Goal: Task Accomplishment & Management: Complete application form

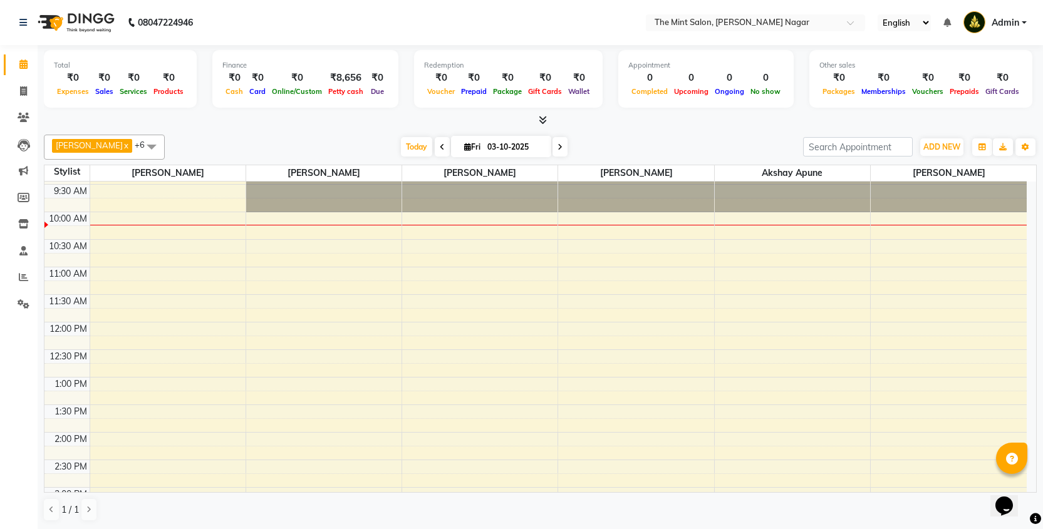
scroll to position [31, 0]
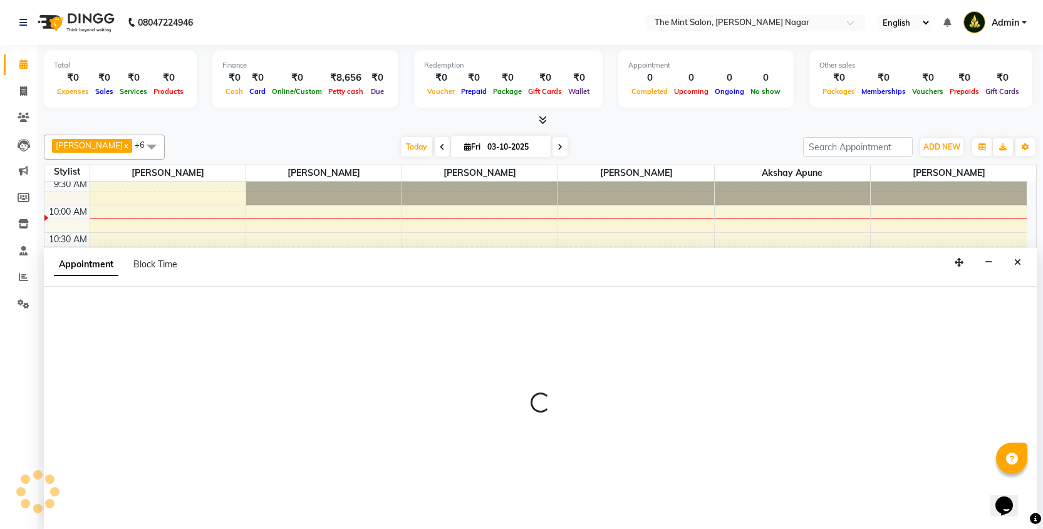
scroll to position [1, 0]
select select "66078"
select select "660"
select select "tentative"
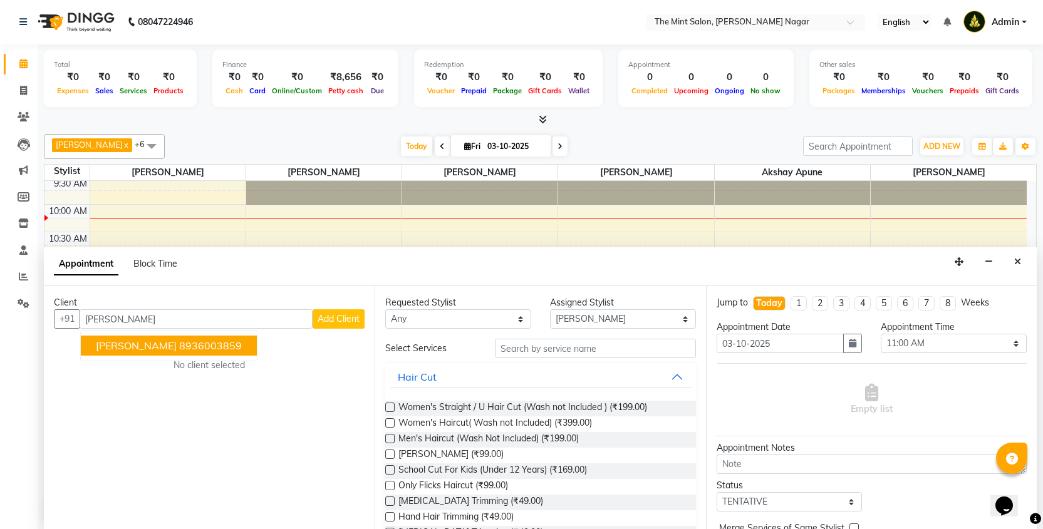
click at [150, 344] on span "[PERSON_NAME]" at bounding box center [136, 346] width 81 height 13
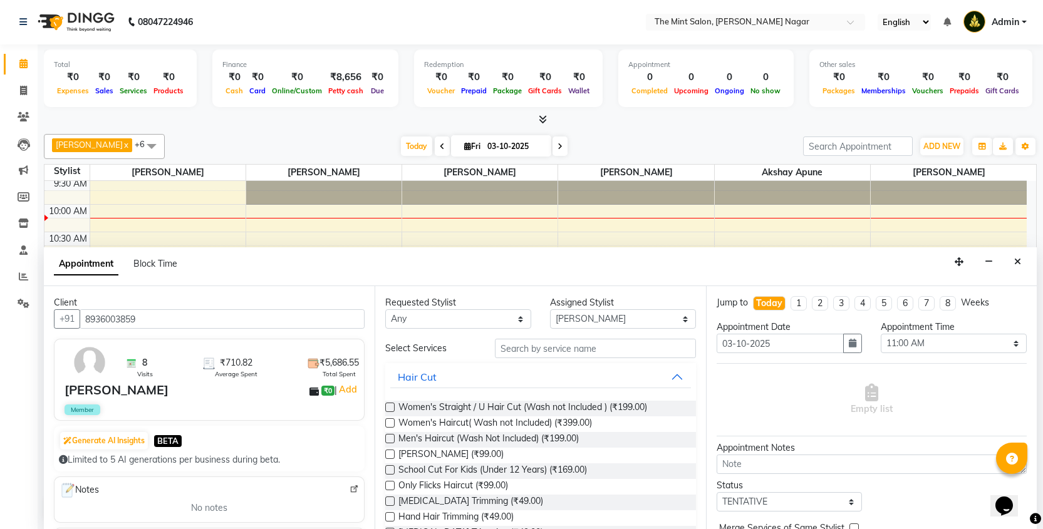
type input "8936003859"
click at [393, 439] on label at bounding box center [389, 438] width 9 height 9
click at [393, 439] on input "checkbox" at bounding box center [389, 440] width 8 height 8
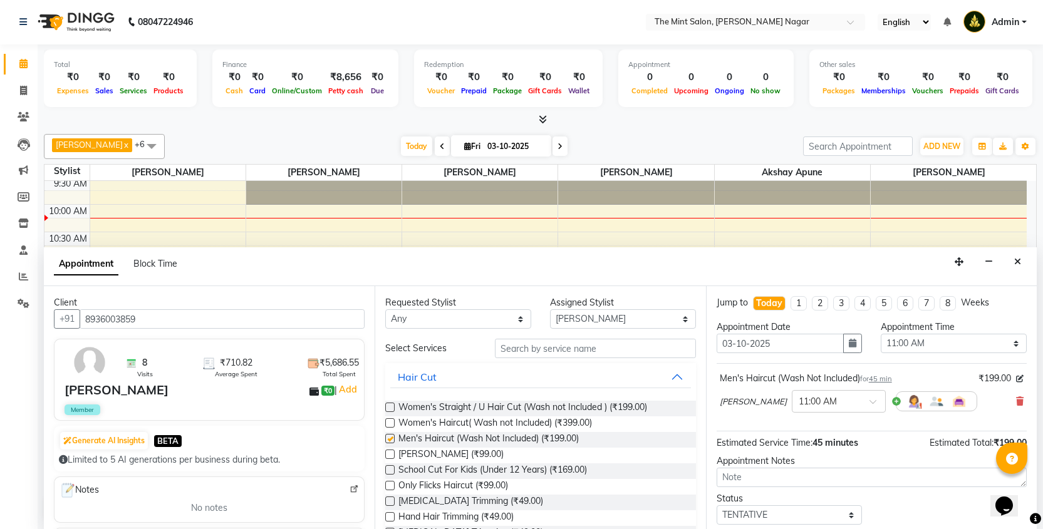
checkbox input "false"
click at [391, 452] on label at bounding box center [389, 454] width 9 height 9
click at [391, 452] on input "checkbox" at bounding box center [389, 456] width 8 height 8
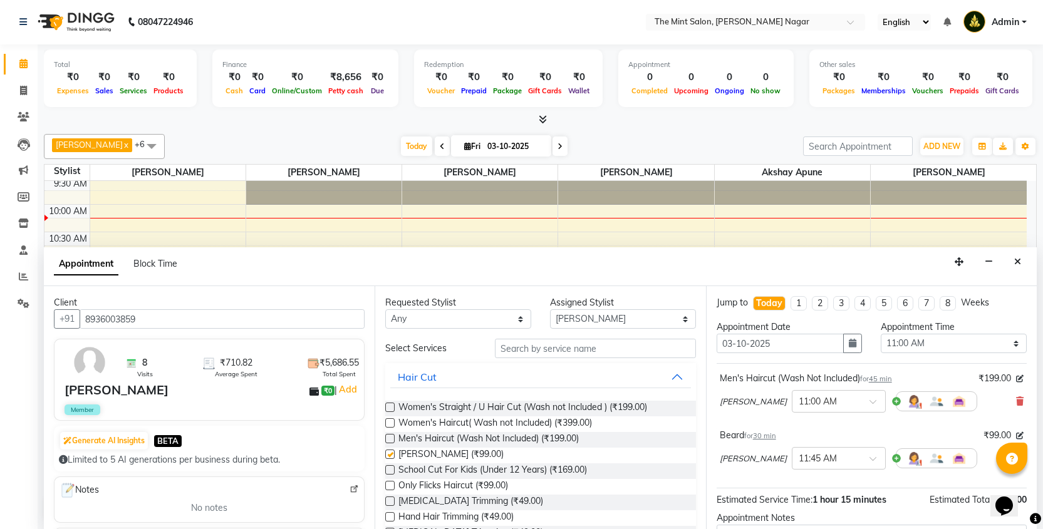
checkbox input "false"
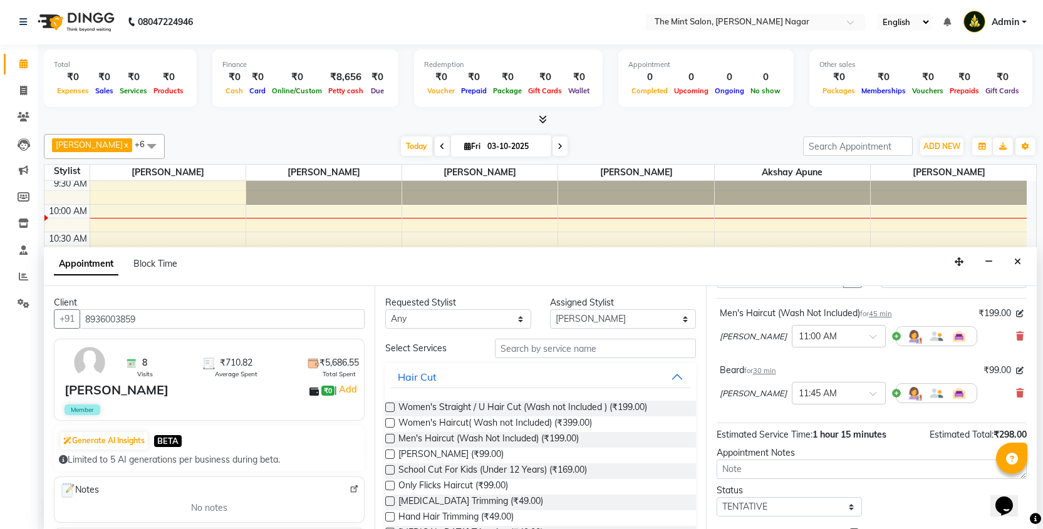
scroll to position [111, 0]
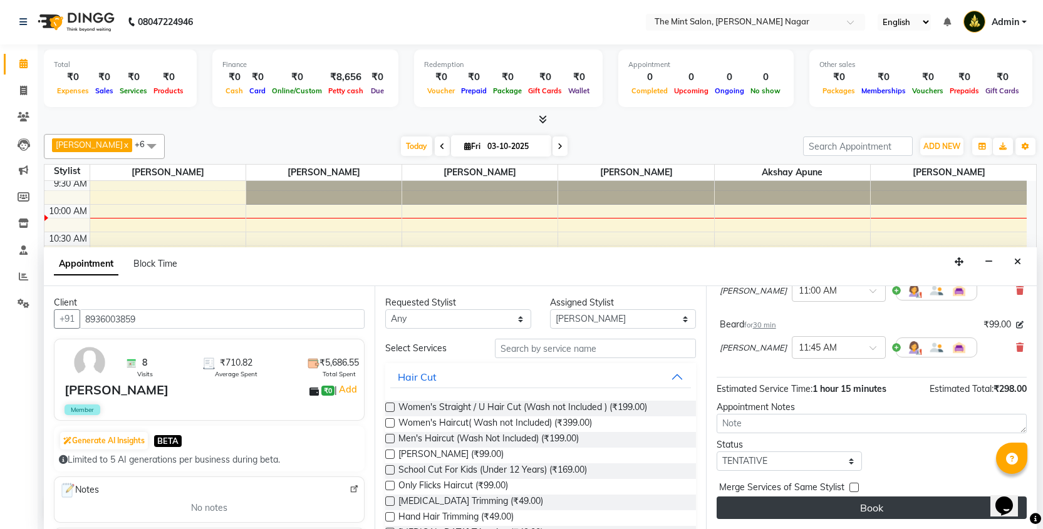
click at [815, 513] on button "Book" at bounding box center [872, 508] width 310 height 23
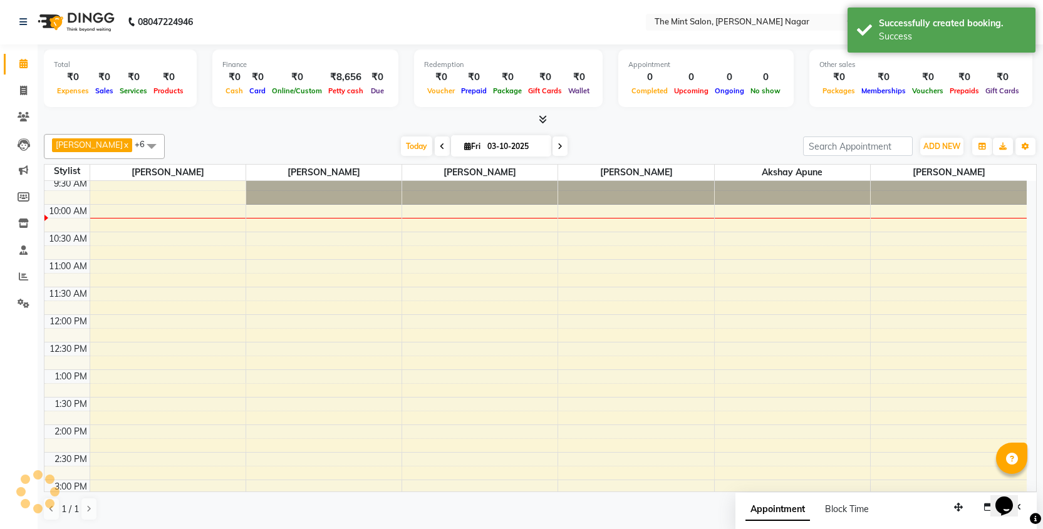
scroll to position [0, 0]
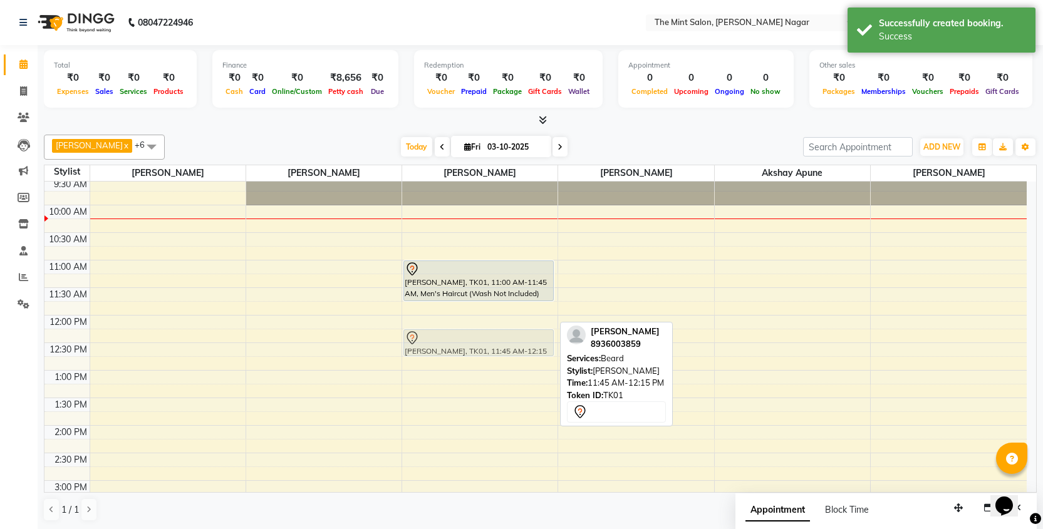
drag, startPoint x: 497, startPoint y: 315, endPoint x: 493, endPoint y: 347, distance: 32.9
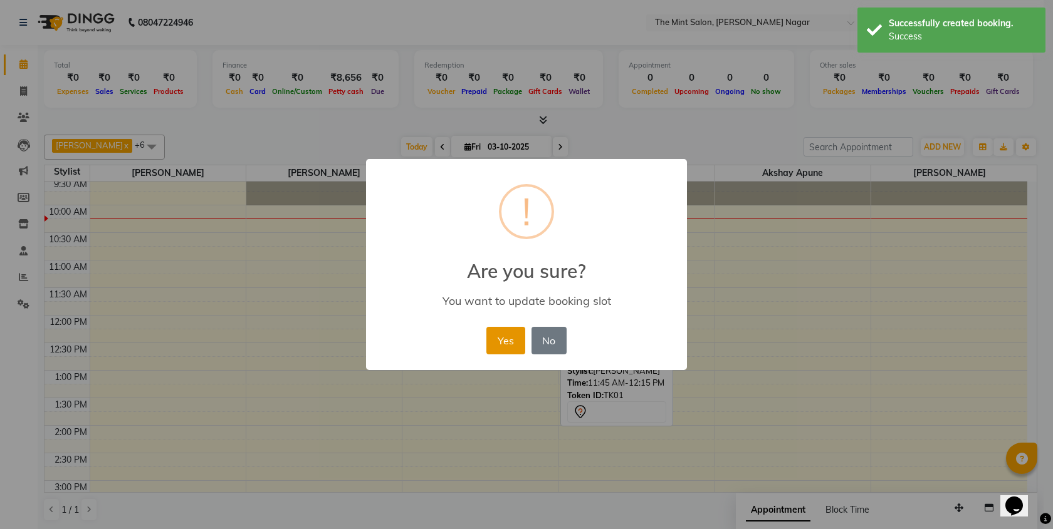
click at [499, 339] on button "Yes" at bounding box center [505, 341] width 38 height 28
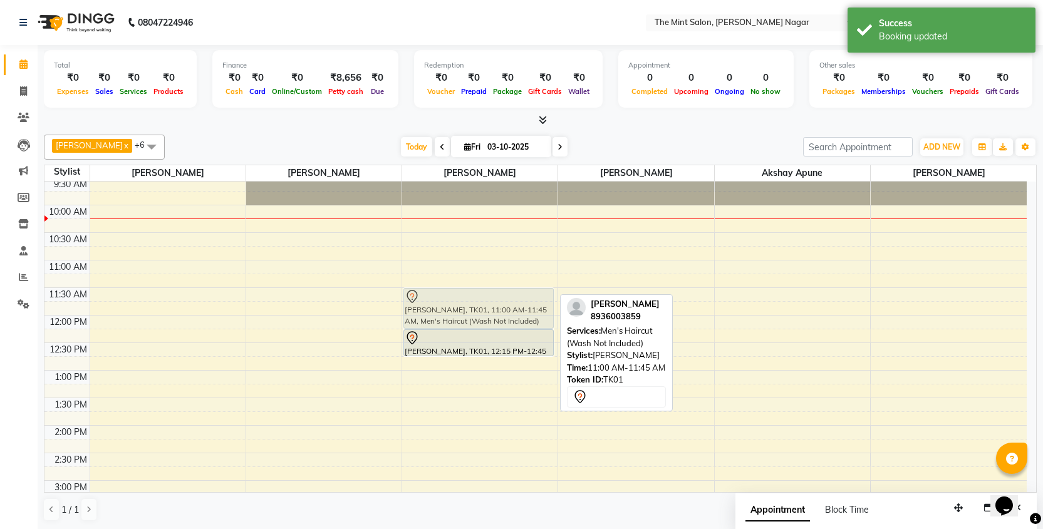
drag, startPoint x: 487, startPoint y: 273, endPoint x: 484, endPoint y: 301, distance: 28.4
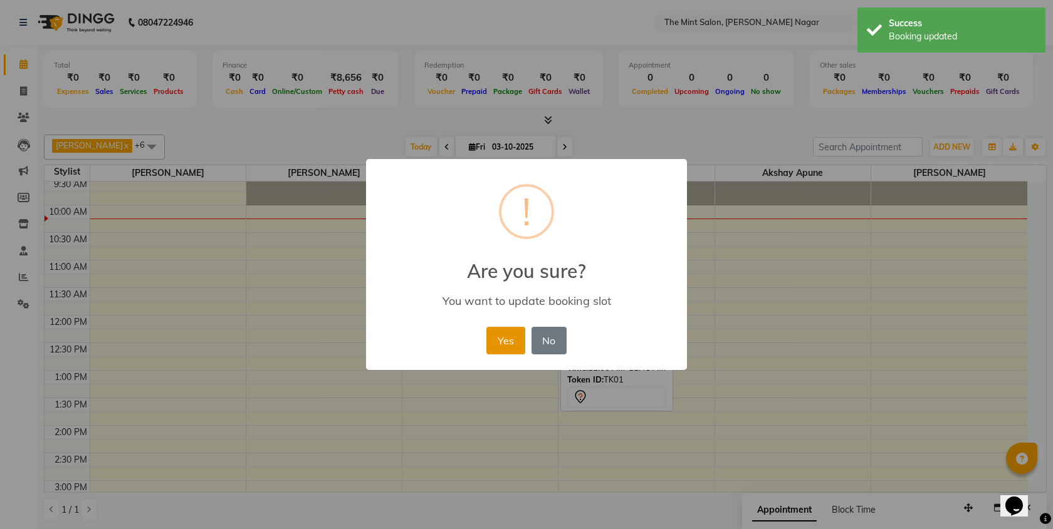
click at [511, 334] on button "Yes" at bounding box center [505, 341] width 38 height 28
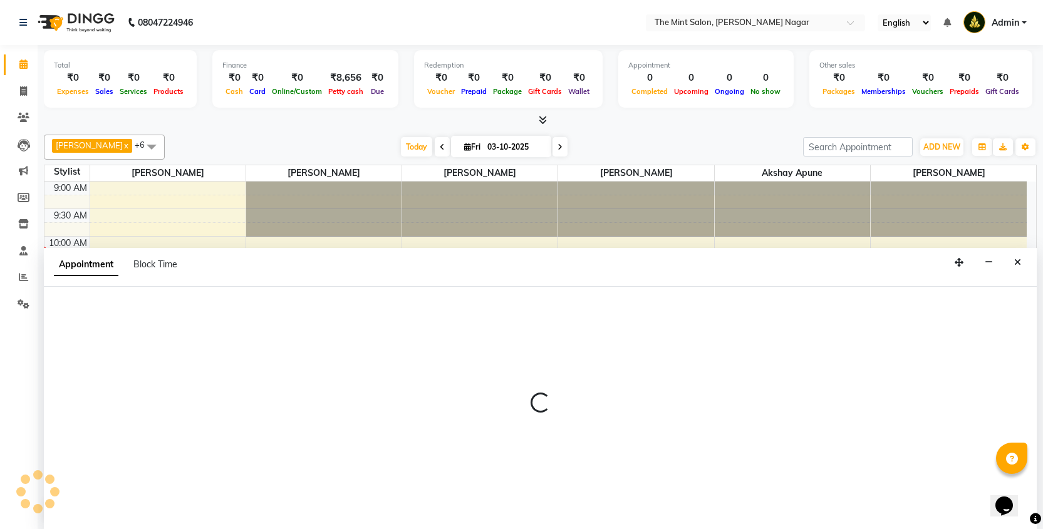
select select "90065"
select select "690"
select select "tentative"
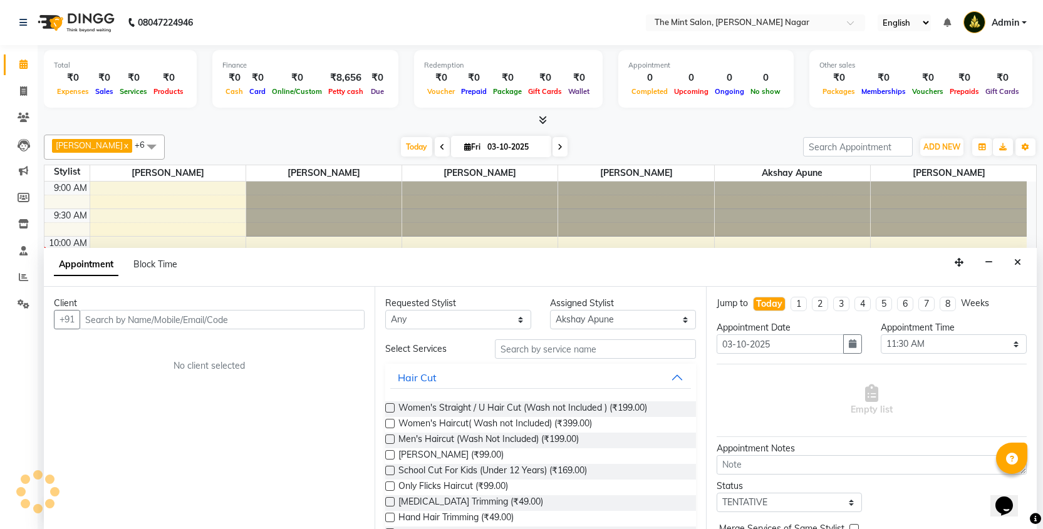
scroll to position [1, 0]
type input "b"
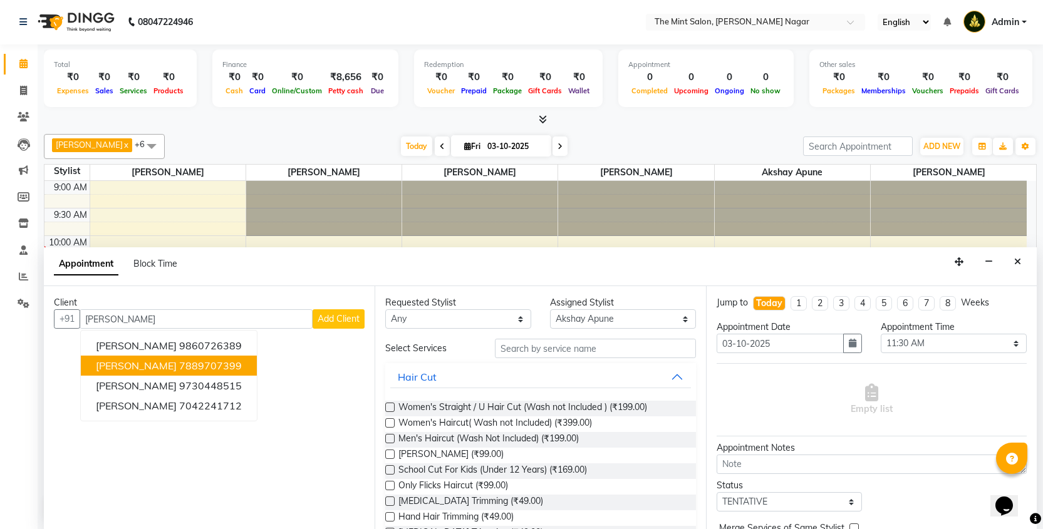
click at [217, 367] on ngb-highlight "7889707399" at bounding box center [210, 366] width 63 height 13
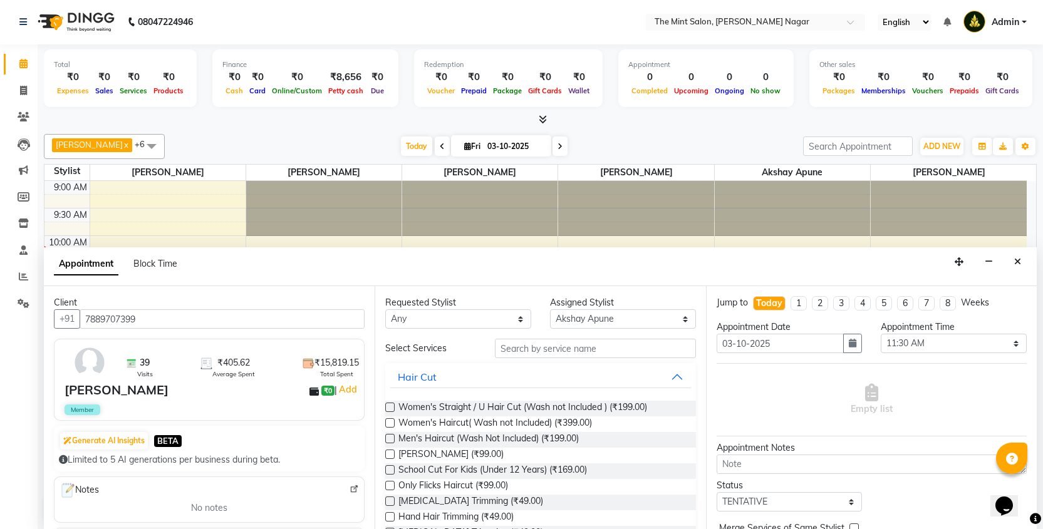
type input "7889707399"
click at [389, 440] on label at bounding box center [389, 438] width 9 height 9
click at [389, 440] on input "checkbox" at bounding box center [389, 440] width 8 height 8
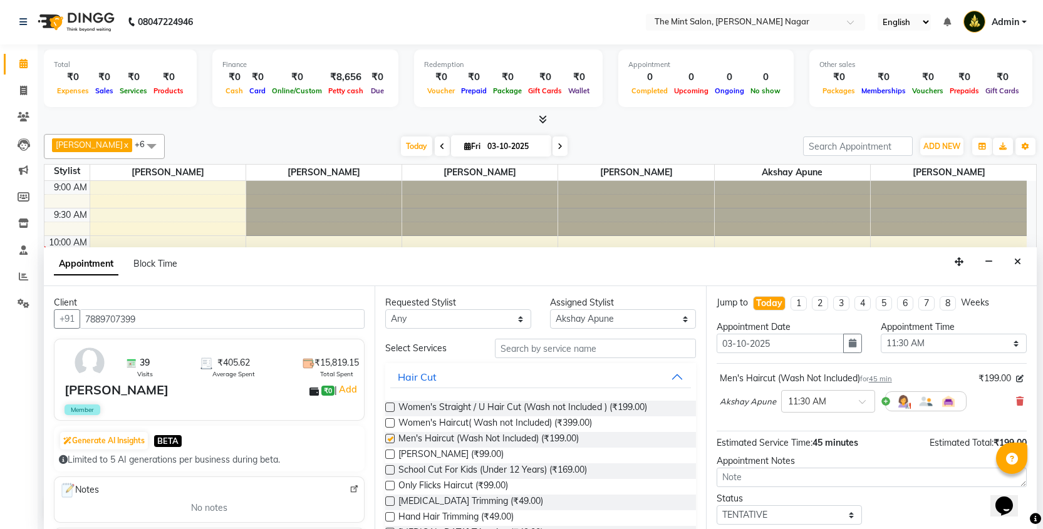
checkbox input "false"
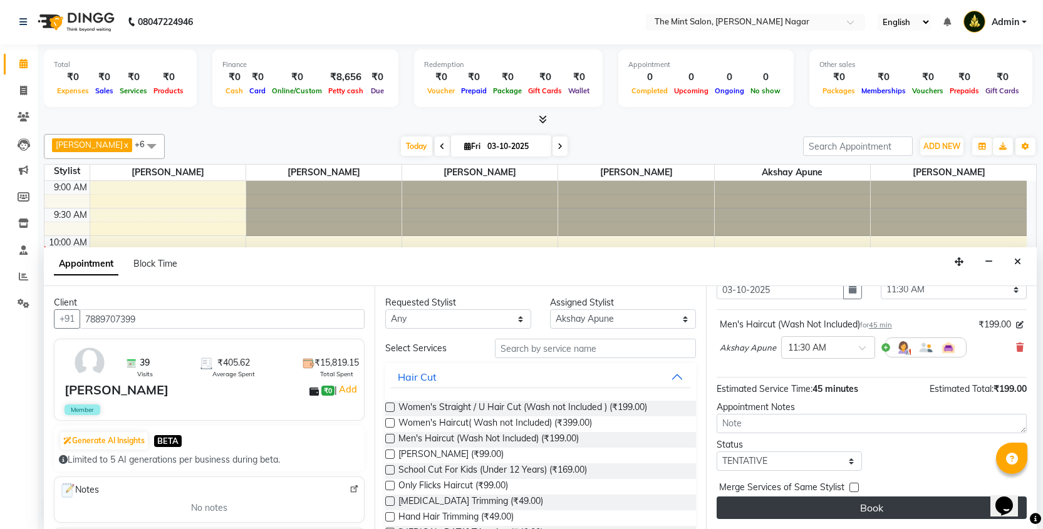
click at [805, 508] on button "Book" at bounding box center [872, 508] width 310 height 23
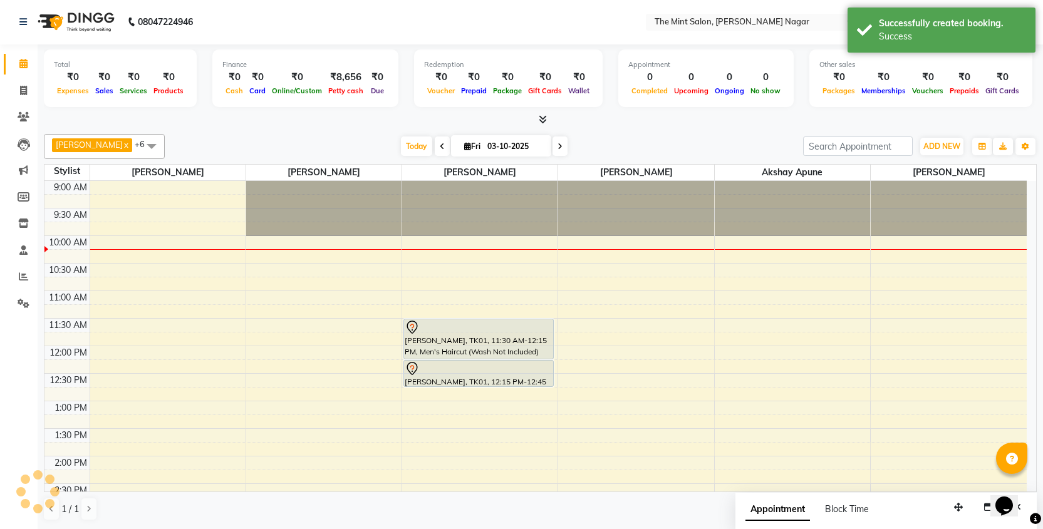
scroll to position [0, 0]
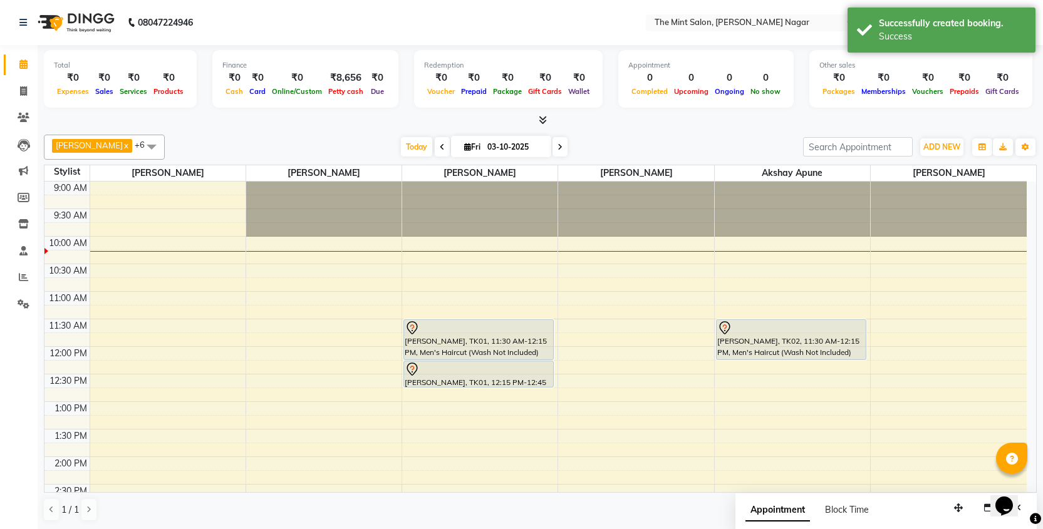
select select "91520"
select select "tentative"
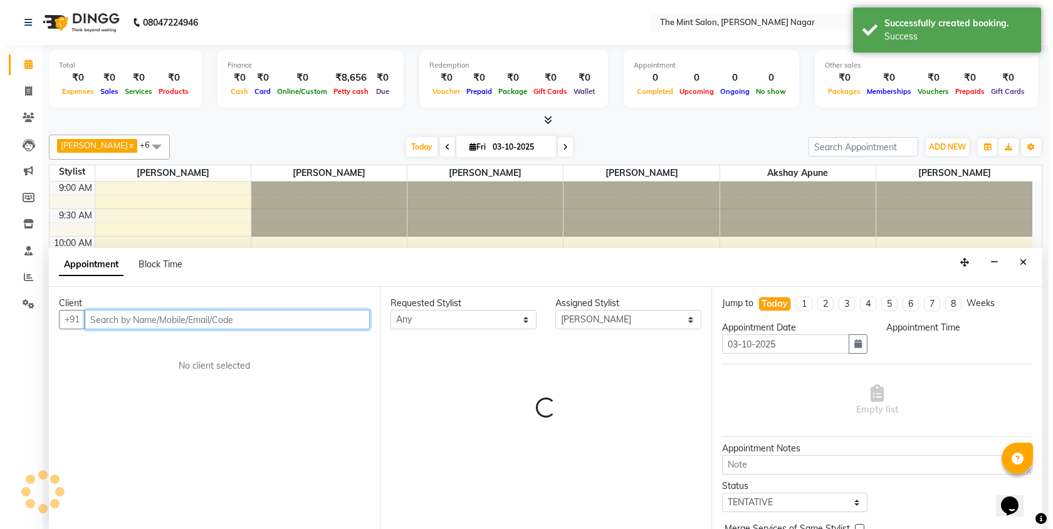
scroll to position [1, 0]
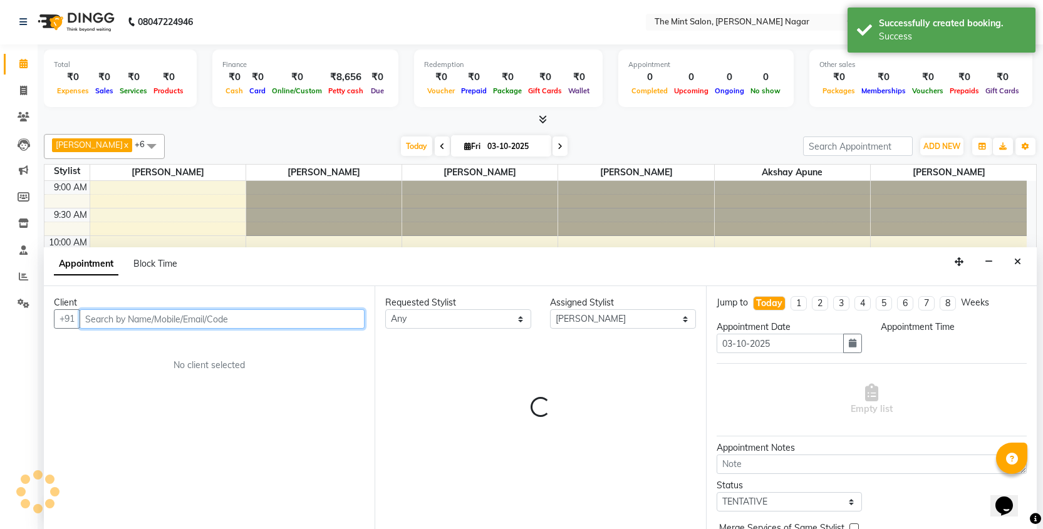
select select "660"
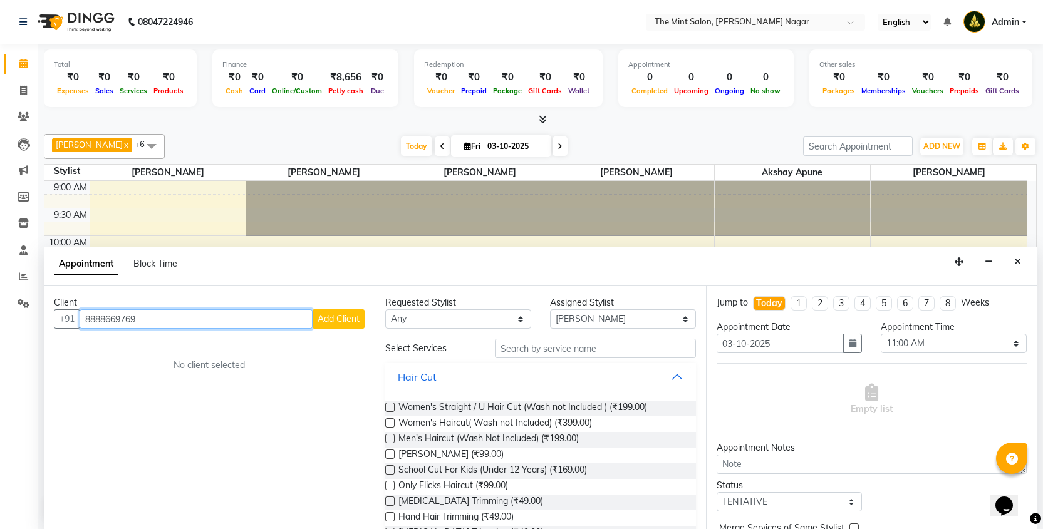
type input "8888669769"
click at [350, 323] on span "Add Client" at bounding box center [339, 318] width 42 height 11
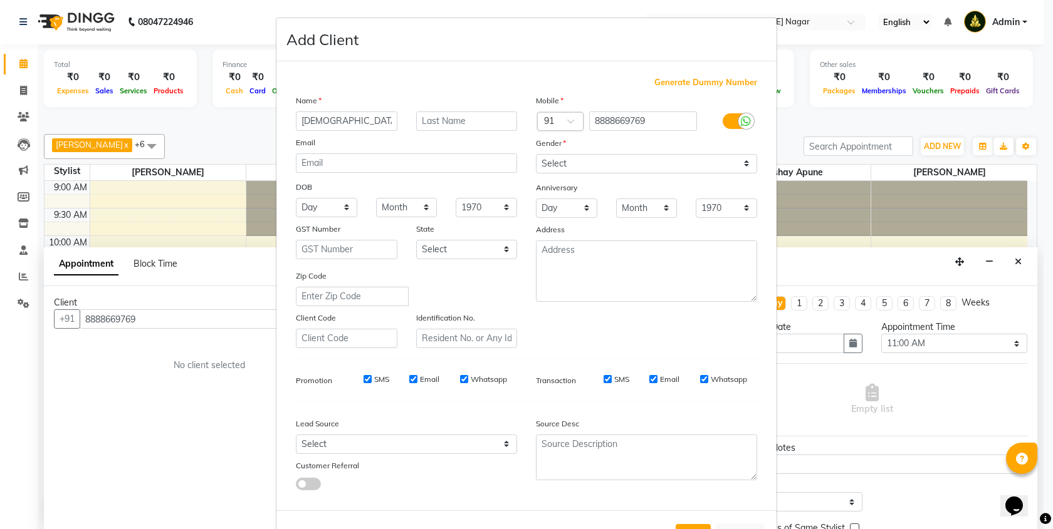
type input "[DEMOGRAPHIC_DATA]"
click at [739, 163] on select "Select [DEMOGRAPHIC_DATA] [DEMOGRAPHIC_DATA] Other Prefer Not To Say" at bounding box center [646, 163] width 221 height 19
select select "[DEMOGRAPHIC_DATA]"
click at [502, 440] on select "Select Walk-in Referral Internet Friend Word of Mouth Advertisement Facebook Ju…" at bounding box center [406, 444] width 221 height 19
select select "49202"
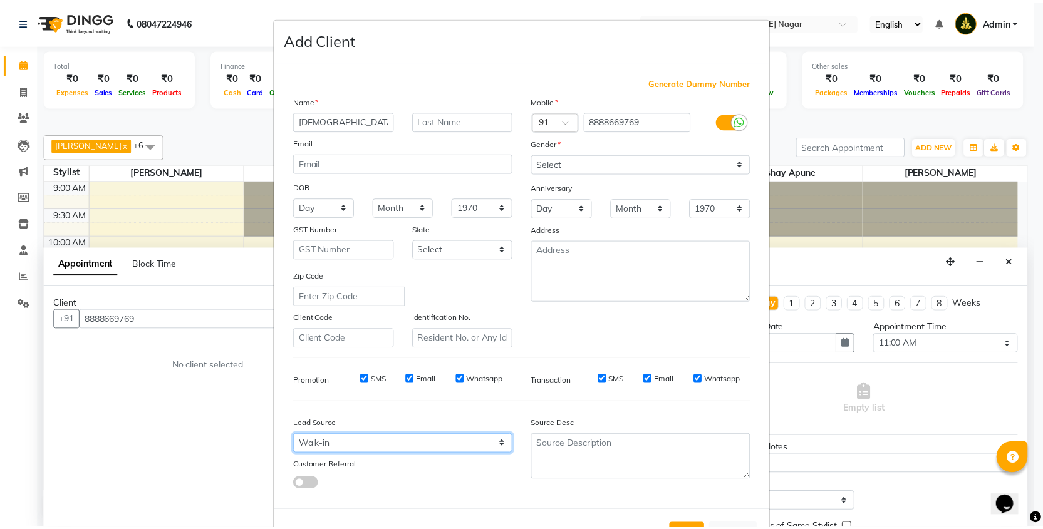
scroll to position [48, 0]
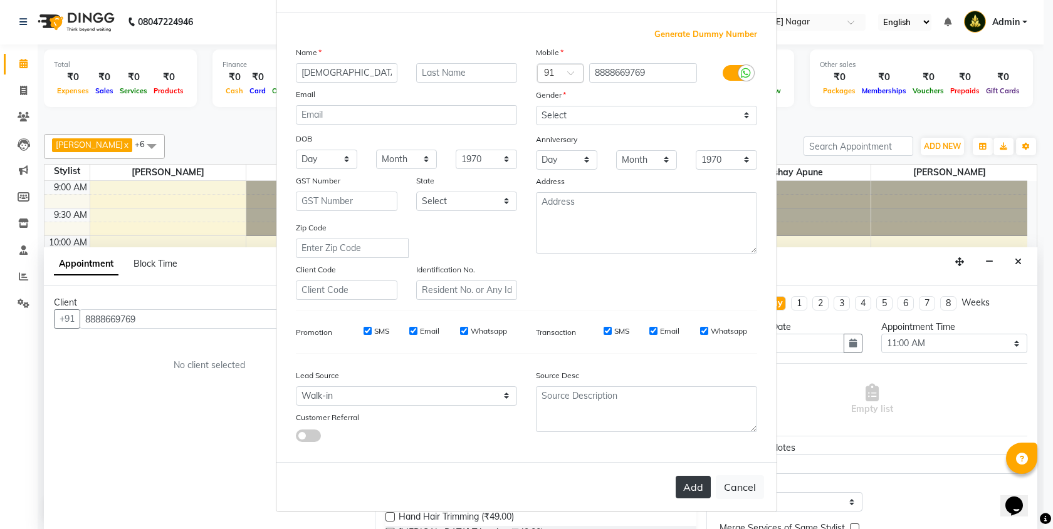
click at [692, 484] on button "Add" at bounding box center [692, 487] width 35 height 23
select select
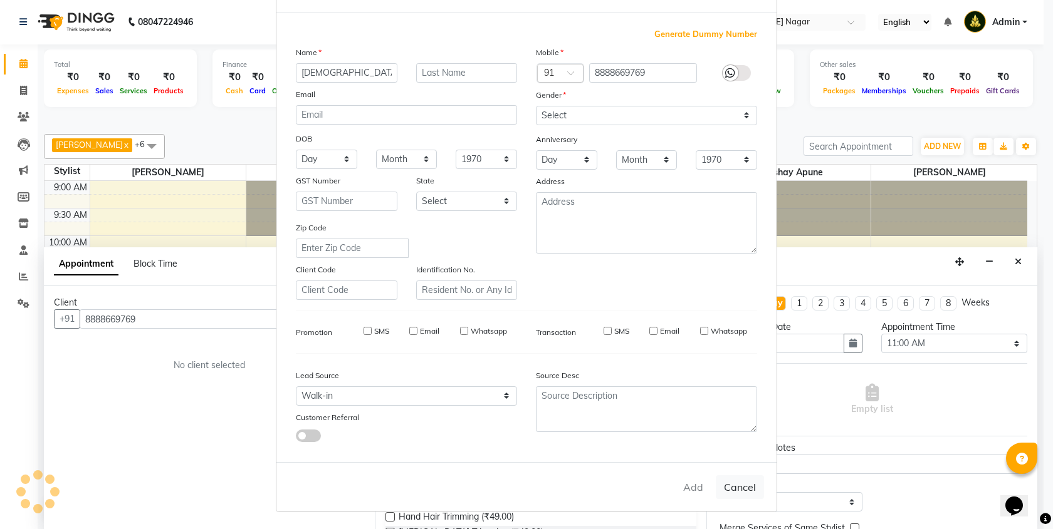
select select
checkbox input "false"
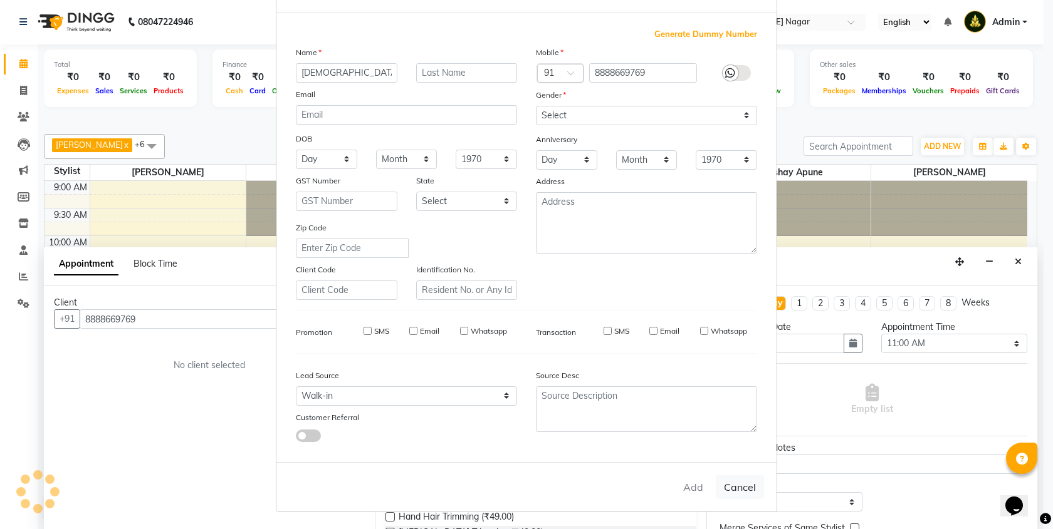
checkbox input "false"
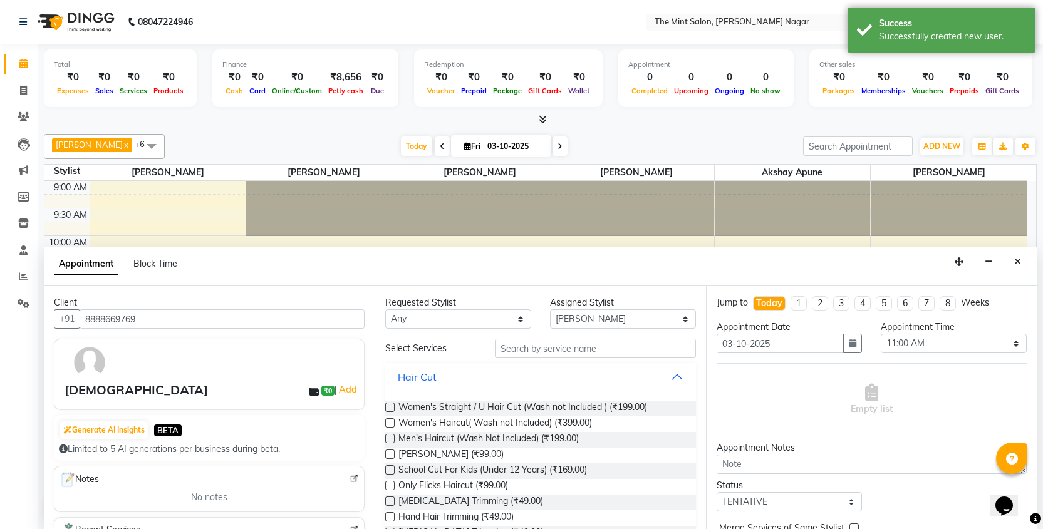
click at [390, 439] on label at bounding box center [389, 438] width 9 height 9
click at [390, 439] on input "checkbox" at bounding box center [389, 440] width 8 height 8
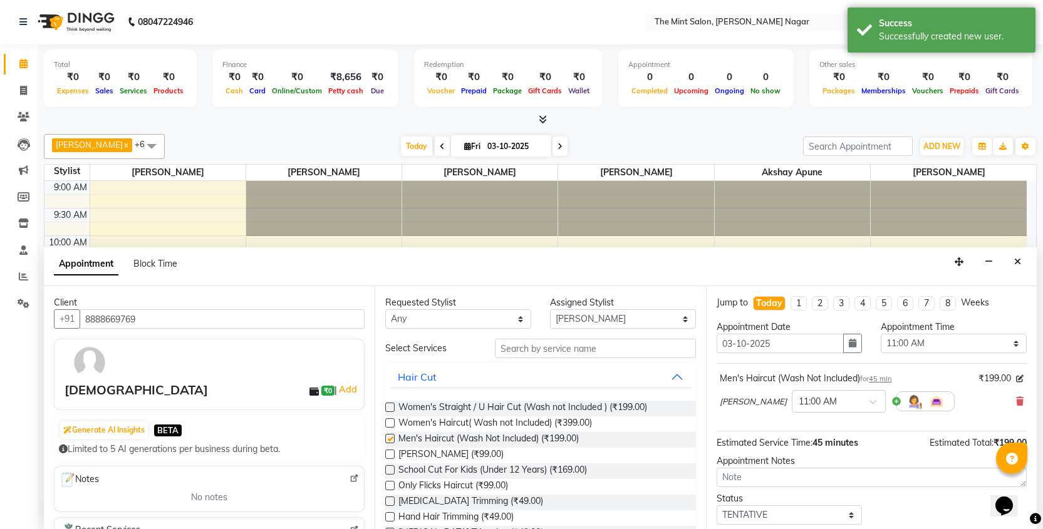
checkbox input "false"
click at [390, 454] on label at bounding box center [389, 454] width 9 height 9
click at [390, 454] on input "checkbox" at bounding box center [389, 456] width 8 height 8
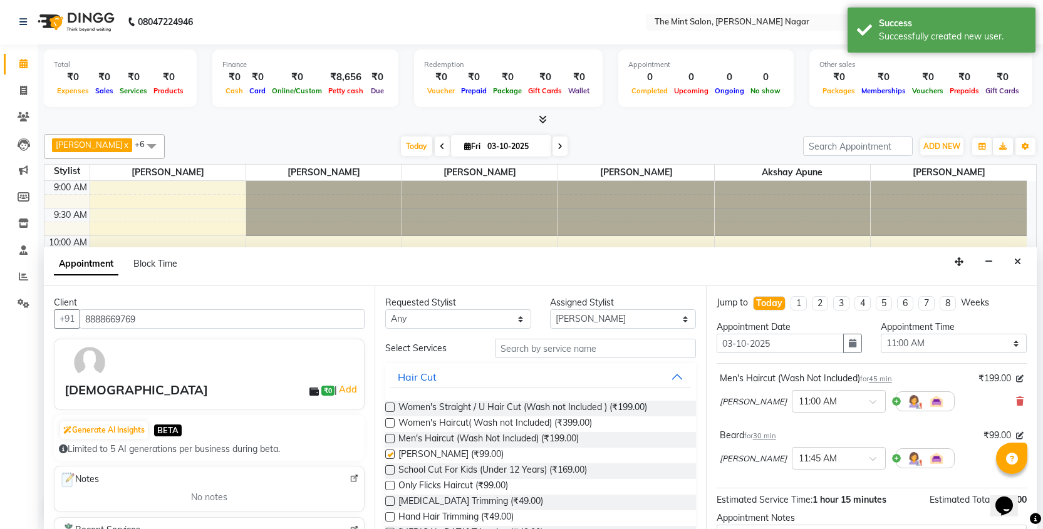
checkbox input "false"
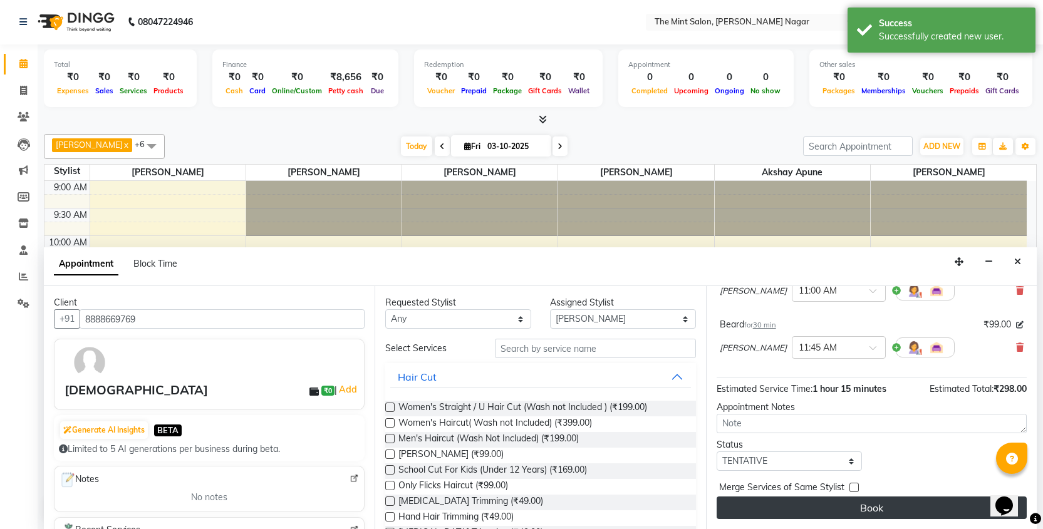
click at [854, 508] on button "Book" at bounding box center [872, 508] width 310 height 23
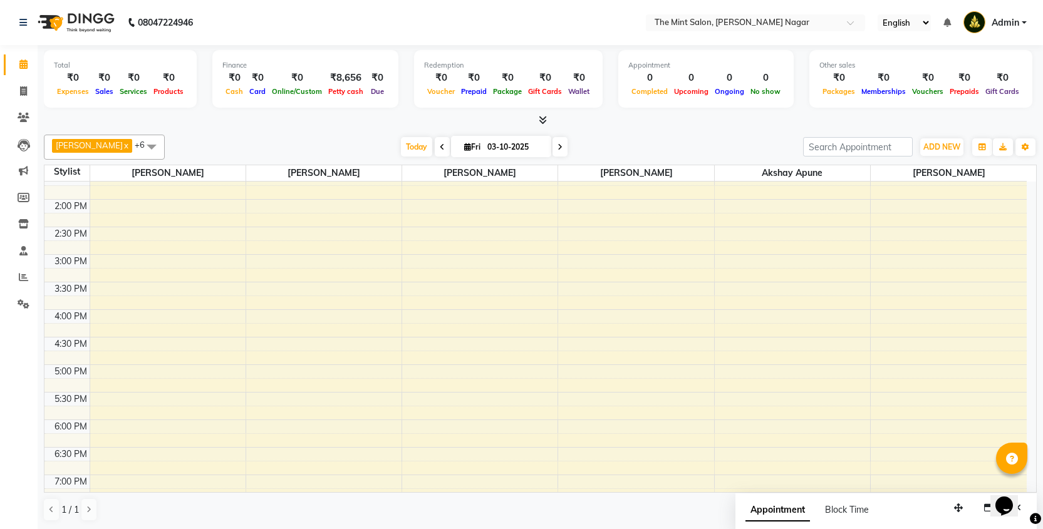
scroll to position [266, 0]
click at [483, 251] on div "9:00 AM 9:30 AM 10:00 AM 10:30 AM 11:00 AM 11:30 AM 12:00 PM 12:30 PM 1:00 PM 1…" at bounding box center [535, 329] width 982 height 826
select select "66078"
select select "tentative"
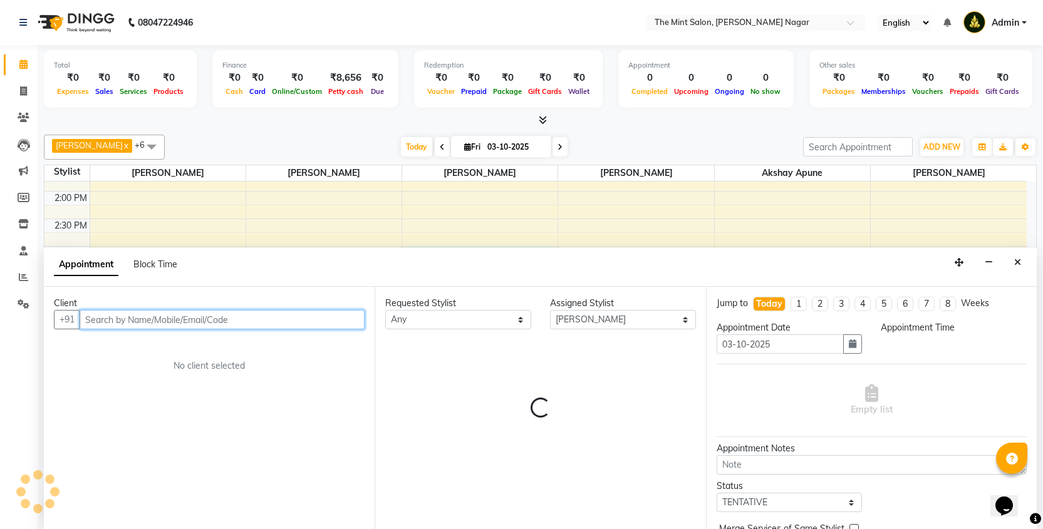
scroll to position [1, 0]
select select "900"
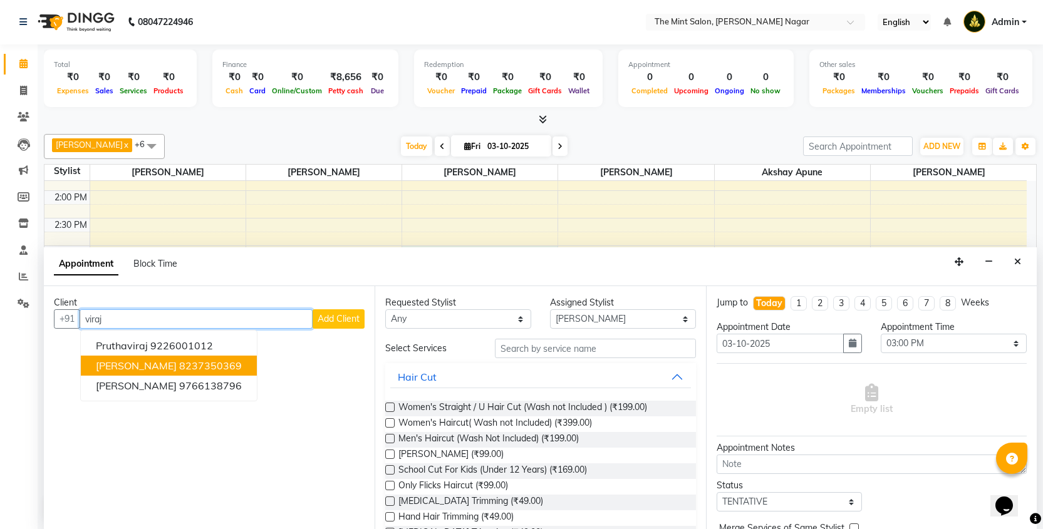
click at [179, 369] on ngb-highlight "8237350369" at bounding box center [210, 366] width 63 height 13
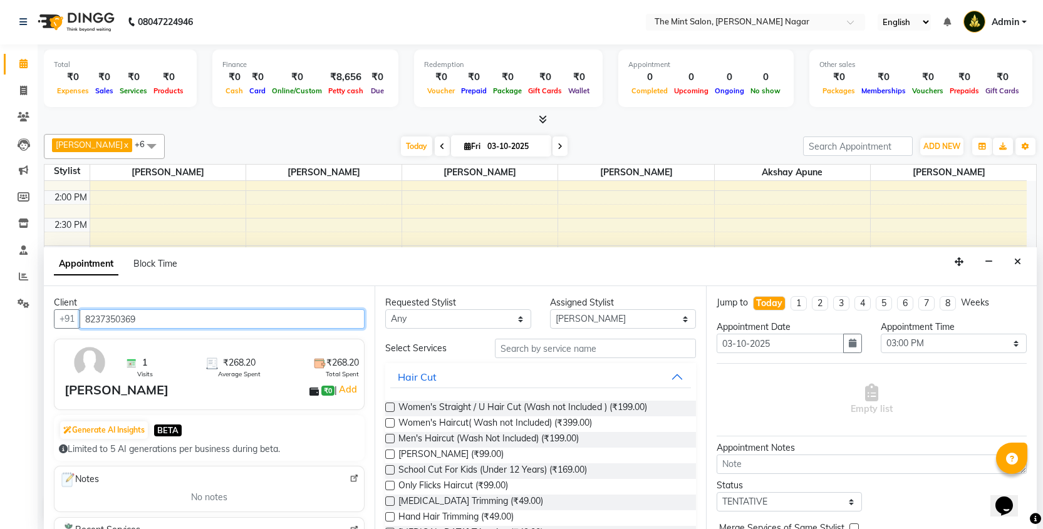
type input "8237350369"
click at [390, 439] on label at bounding box center [389, 438] width 9 height 9
click at [390, 439] on input "checkbox" at bounding box center [389, 440] width 8 height 8
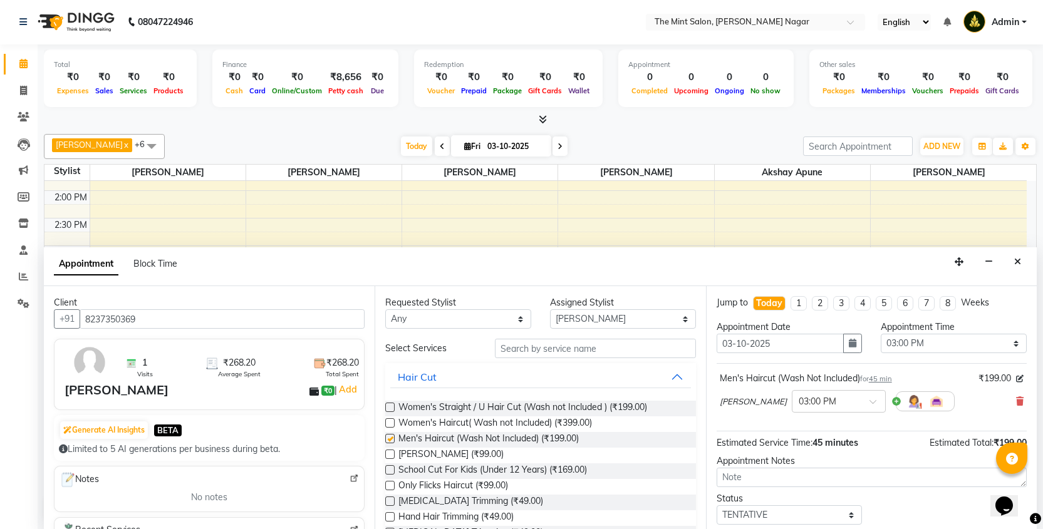
checkbox input "false"
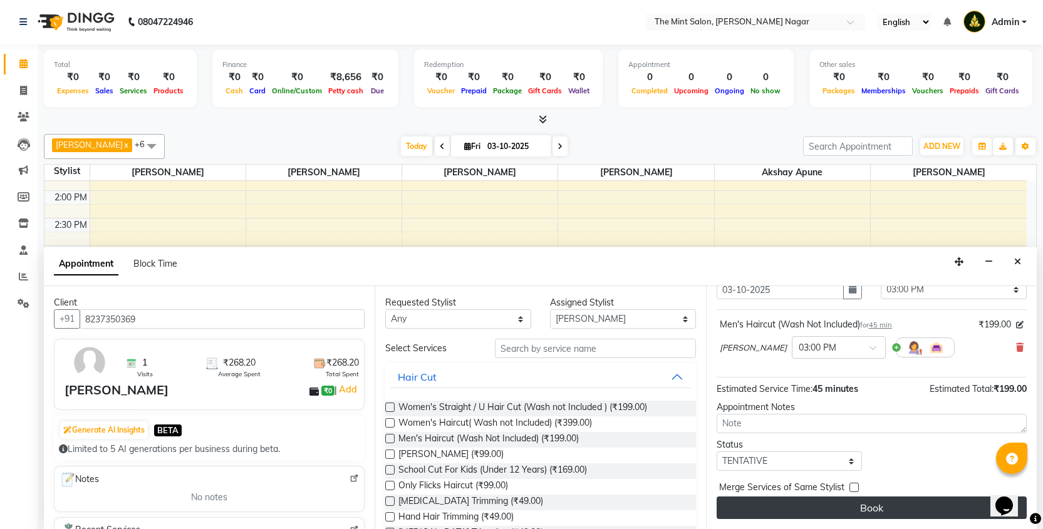
click at [840, 506] on button "Book" at bounding box center [872, 508] width 310 height 23
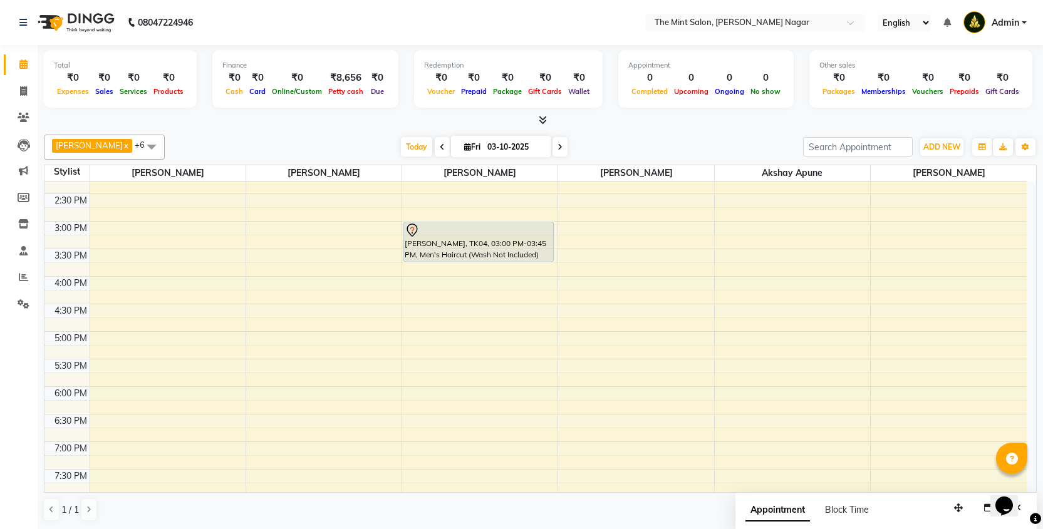
scroll to position [316, 0]
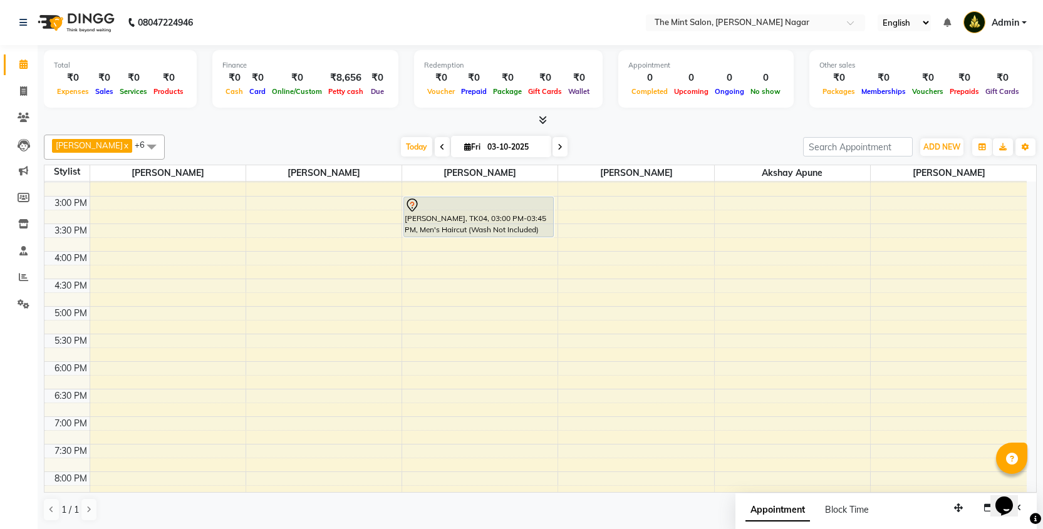
click at [445, 393] on div "9:00 AM 9:30 AM 10:00 AM 10:30 AM 11:00 AM 11:30 AM 12:00 PM 12:30 PM 1:00 PM 1…" at bounding box center [535, 279] width 982 height 826
select select "66078"
select select "1110"
select select "tentative"
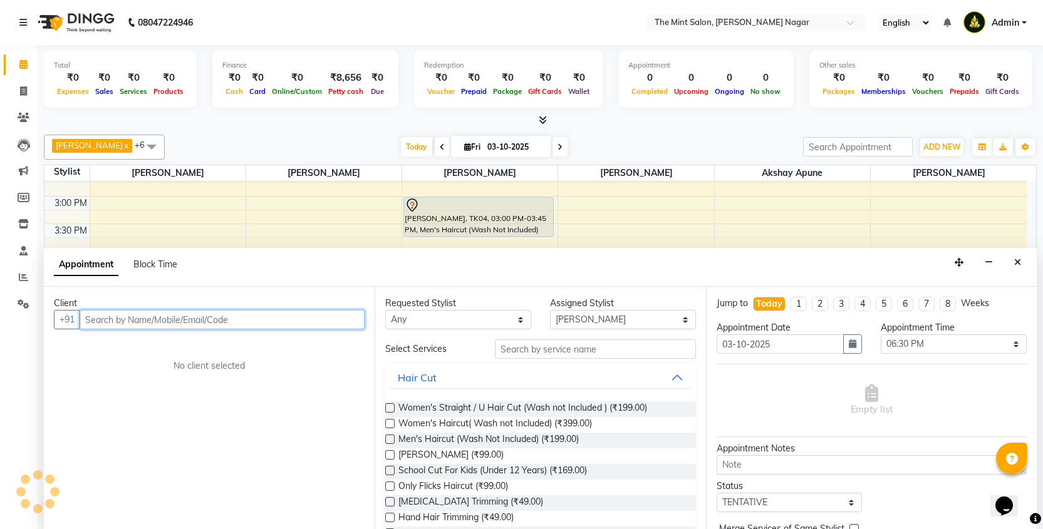
scroll to position [1, 0]
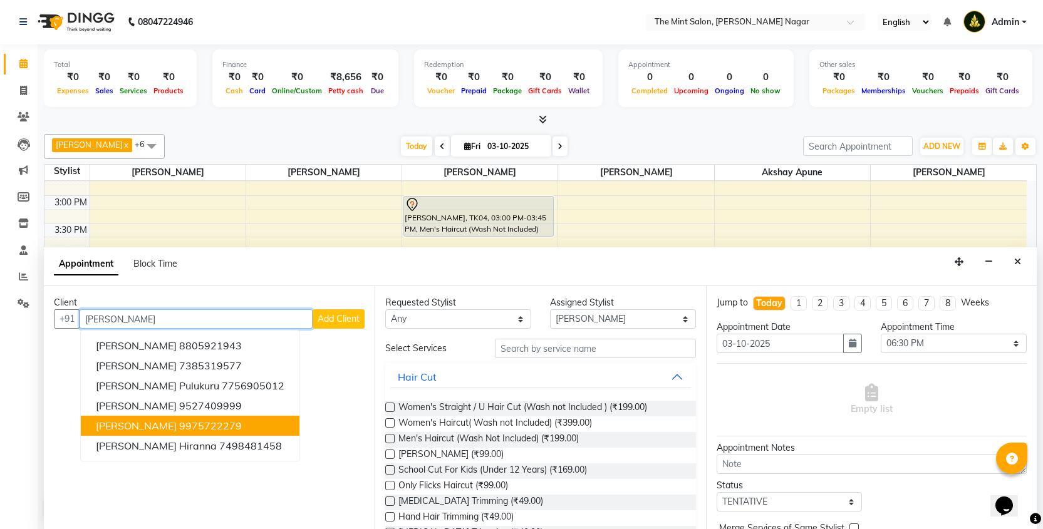
click at [179, 430] on ngb-highlight "9975722279" at bounding box center [210, 426] width 63 height 13
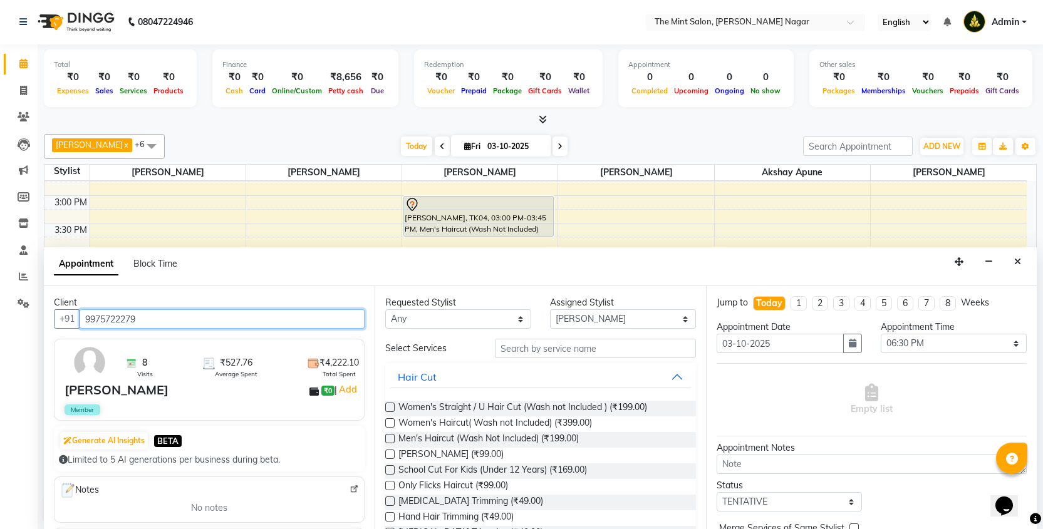
type input "9975722279"
click at [389, 439] on label at bounding box center [389, 438] width 9 height 9
click at [389, 439] on input "checkbox" at bounding box center [389, 440] width 8 height 8
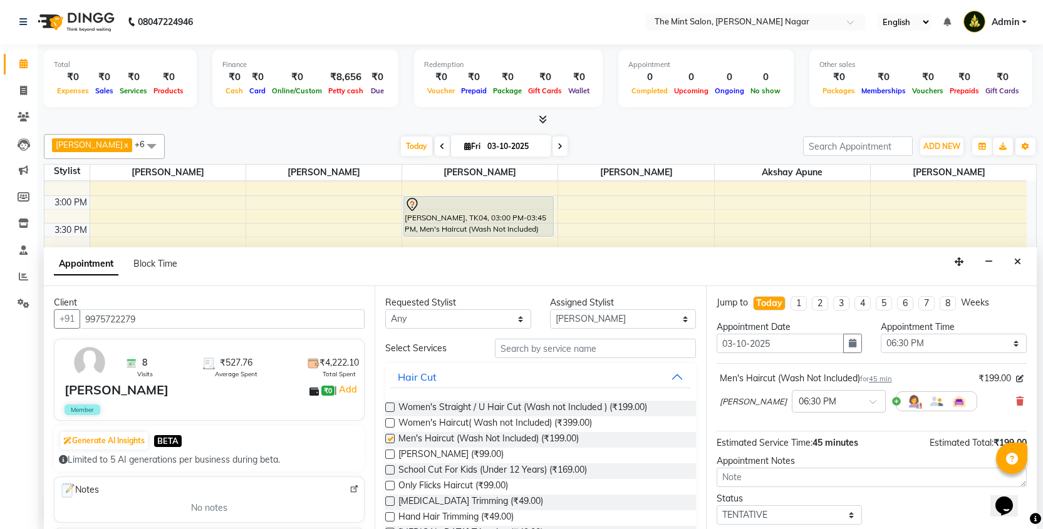
checkbox input "false"
click at [542, 350] on input "text" at bounding box center [595, 348] width 200 height 19
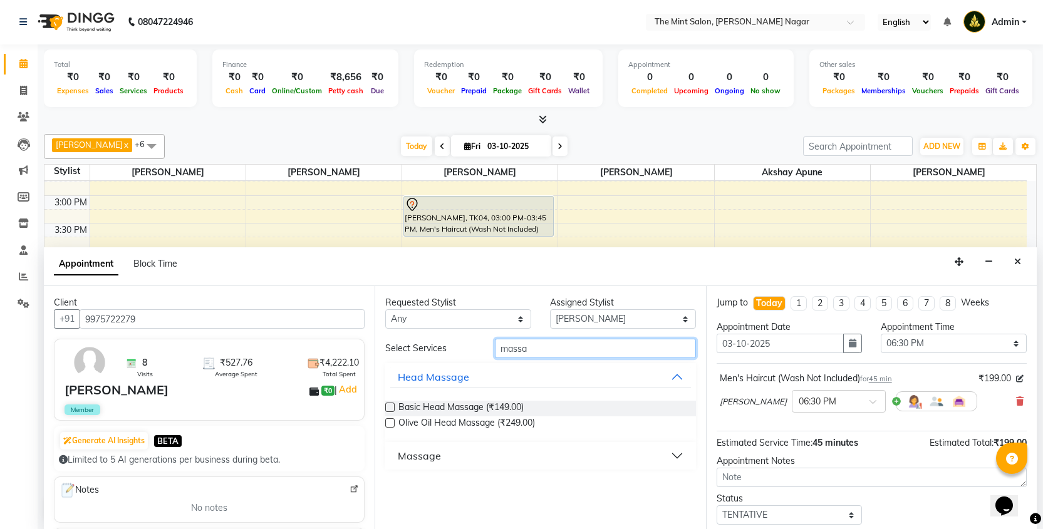
type input "massa"
click at [388, 406] on label at bounding box center [389, 407] width 9 height 9
click at [388, 406] on input "checkbox" at bounding box center [389, 409] width 8 height 8
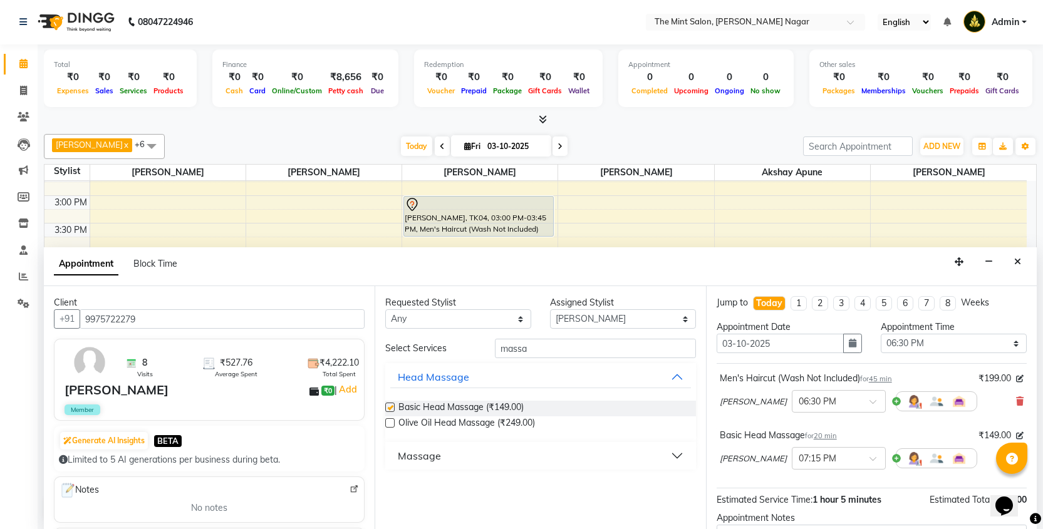
checkbox input "false"
click at [549, 348] on input "massa" at bounding box center [595, 348] width 200 height 19
type input "m"
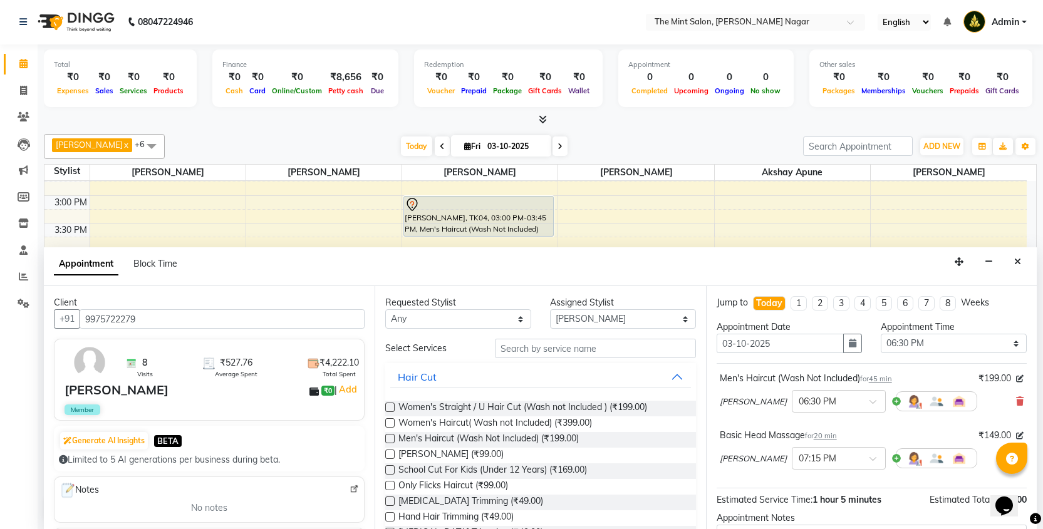
click at [387, 472] on label at bounding box center [389, 470] width 9 height 9
click at [387, 472] on input "checkbox" at bounding box center [389, 471] width 8 height 8
click at [387, 472] on label at bounding box center [389, 470] width 9 height 9
click at [387, 472] on input "checkbox" at bounding box center [389, 471] width 8 height 8
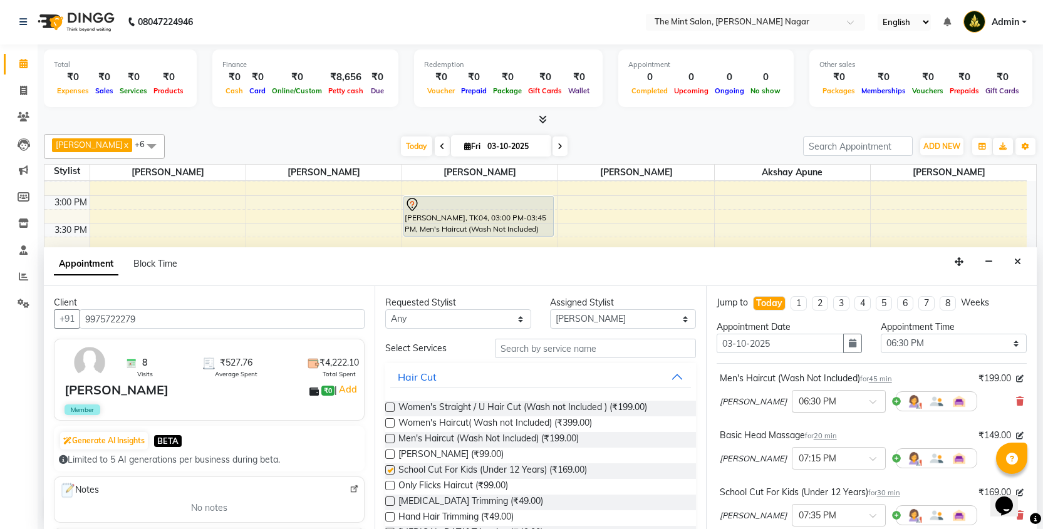
checkbox input "false"
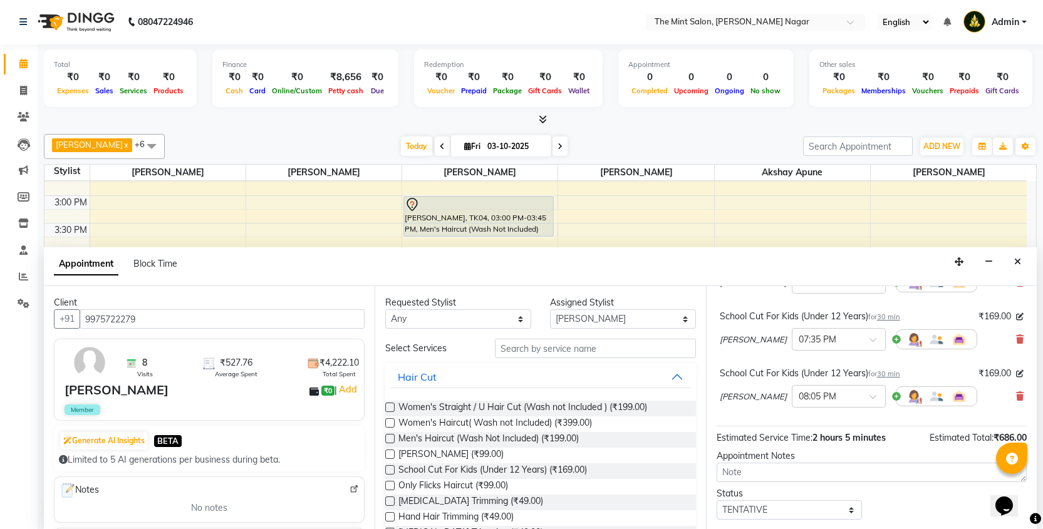
scroll to position [225, 0]
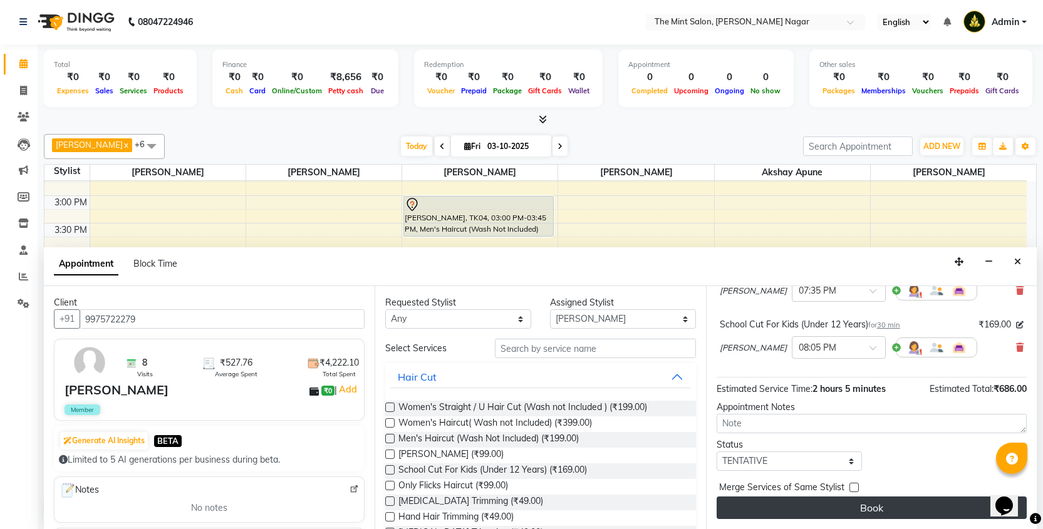
click at [863, 511] on button "Book" at bounding box center [872, 508] width 310 height 23
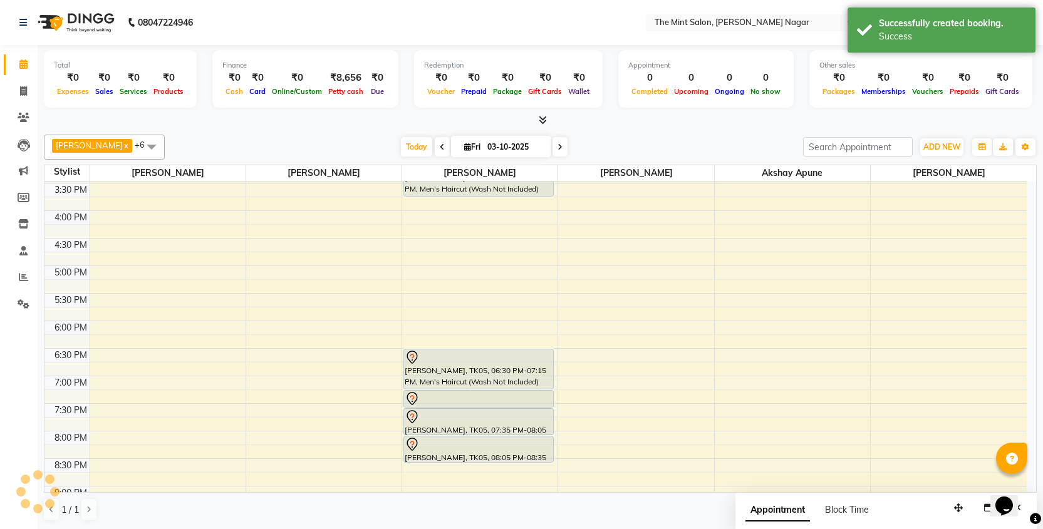
scroll to position [370, 0]
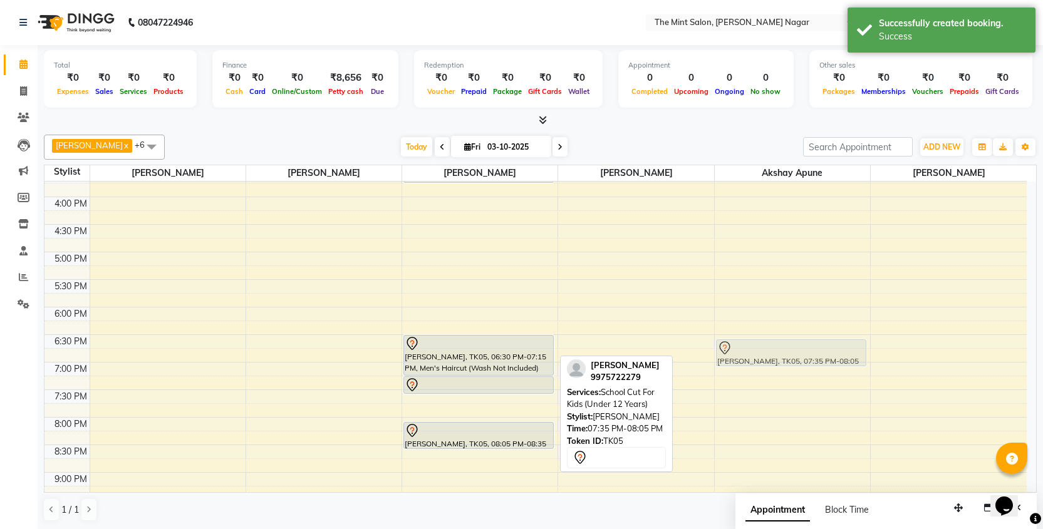
drag, startPoint x: 444, startPoint y: 410, endPoint x: 740, endPoint y: 350, distance: 301.7
click at [740, 350] on tr "[PERSON_NAME], TK01, 11:30 AM-12:15 PM, Men's Haircut (Wash Not Included) [PERS…" at bounding box center [535, 224] width 982 height 826
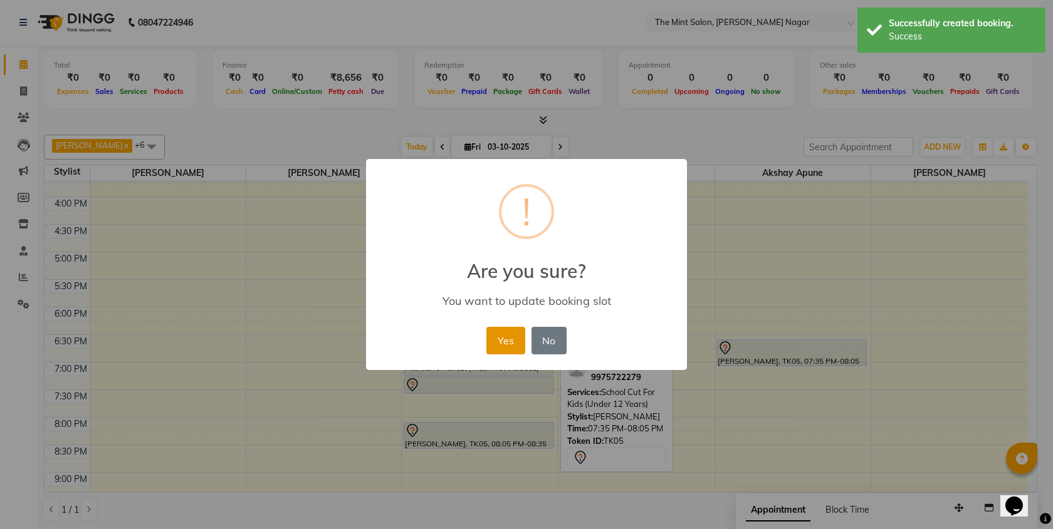
click at [508, 335] on button "Yes" at bounding box center [505, 341] width 38 height 28
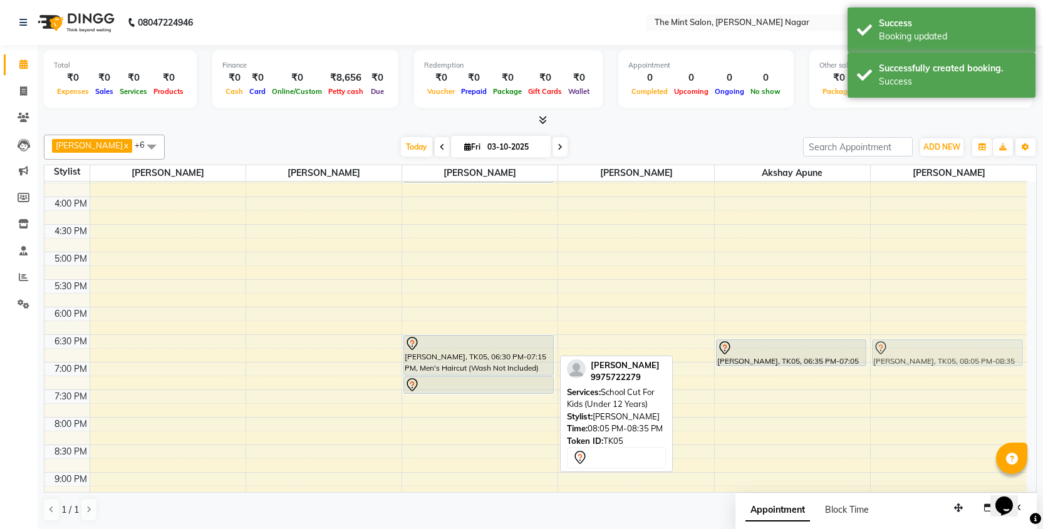
drag, startPoint x: 481, startPoint y: 436, endPoint x: 954, endPoint y: 353, distance: 480.9
click at [954, 353] on tr "[PERSON_NAME], TK01, 11:30 AM-12:15 PM, Men's Haircut (Wash Not Included) [PERS…" at bounding box center [535, 224] width 982 height 826
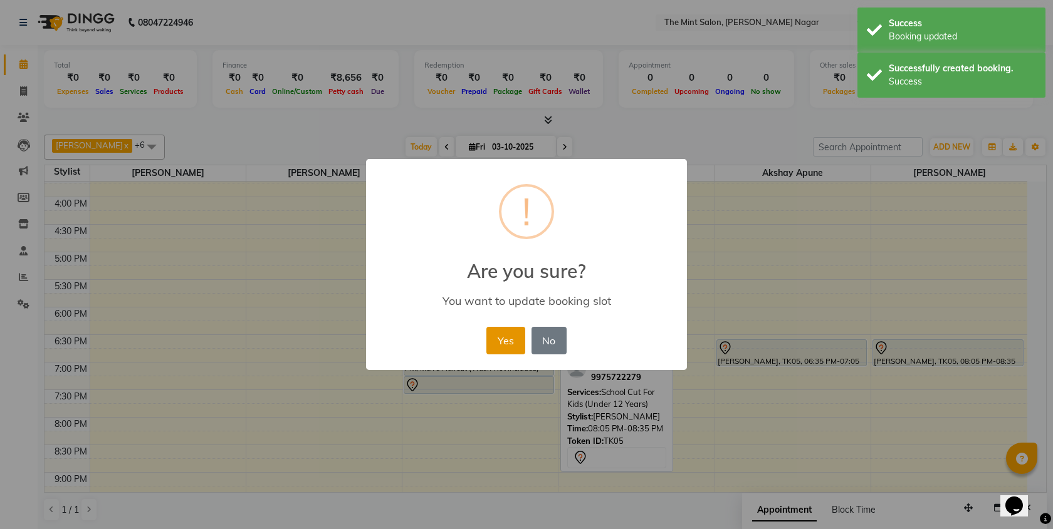
click at [509, 331] on button "Yes" at bounding box center [505, 341] width 38 height 28
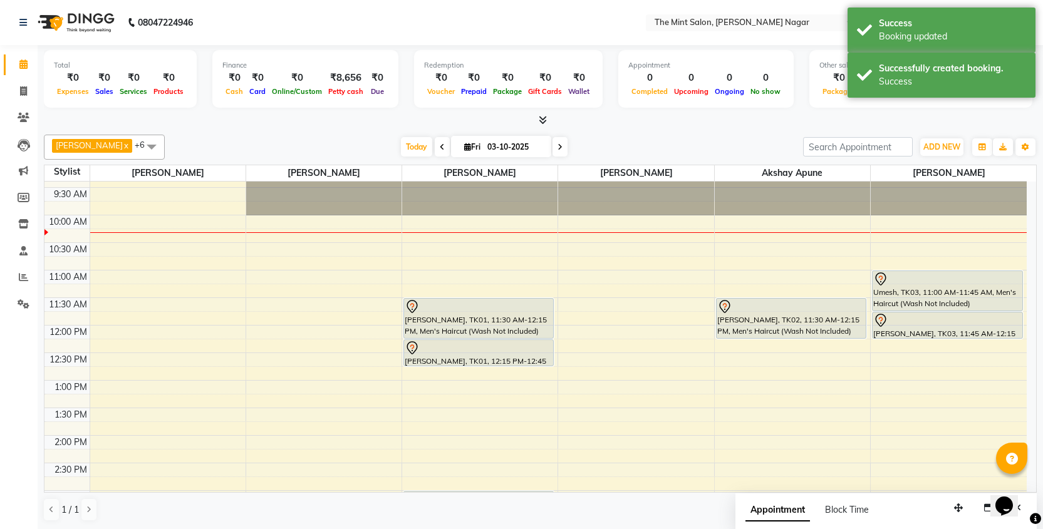
scroll to position [0, 0]
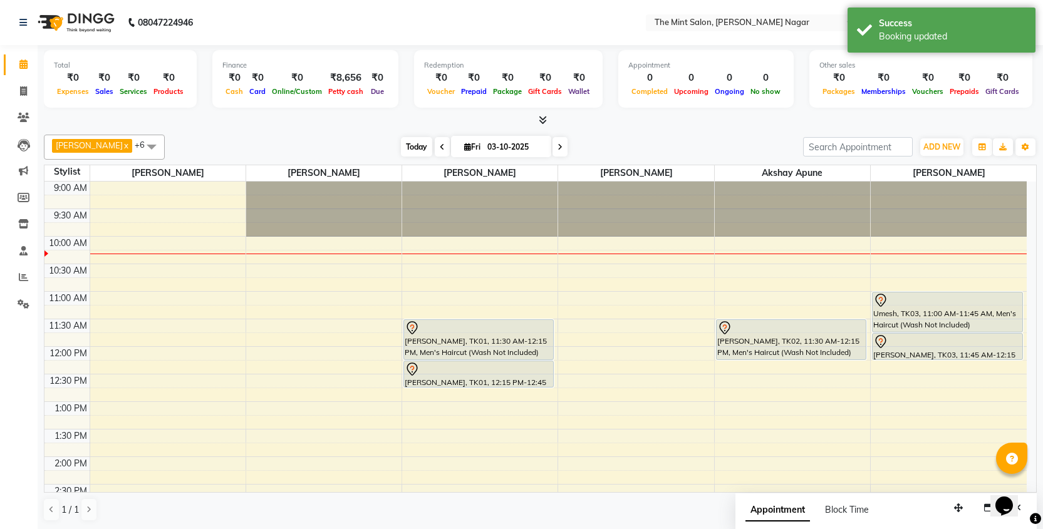
click at [412, 147] on span "Today" at bounding box center [416, 146] width 31 height 19
